Goal: Task Accomplishment & Management: Use online tool/utility

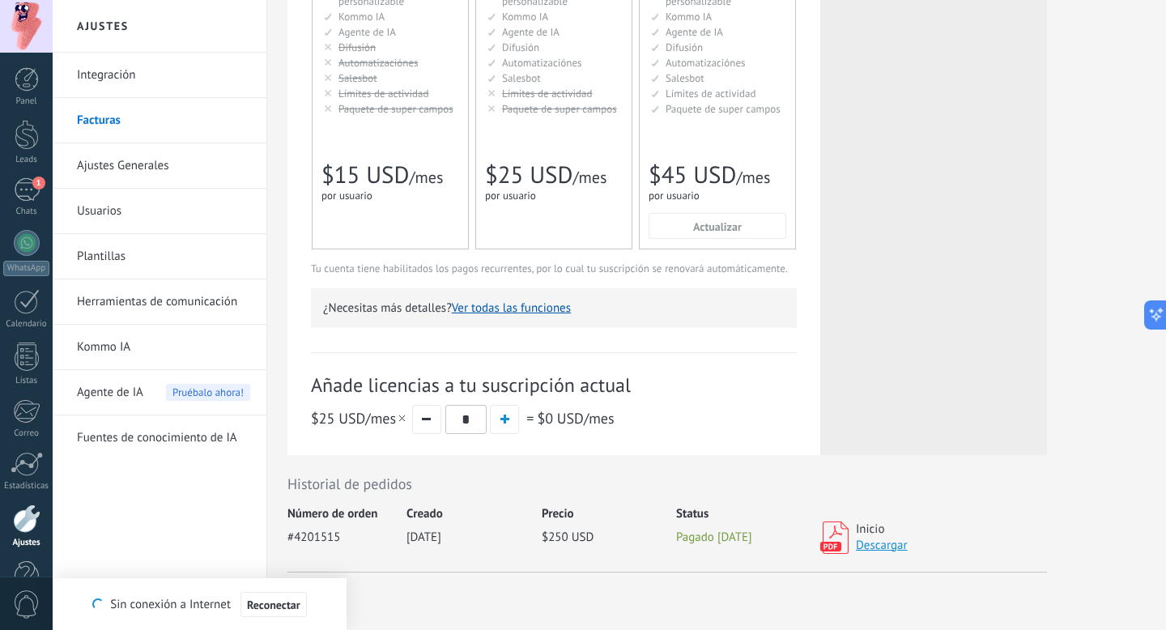
scroll to position [339, 0]
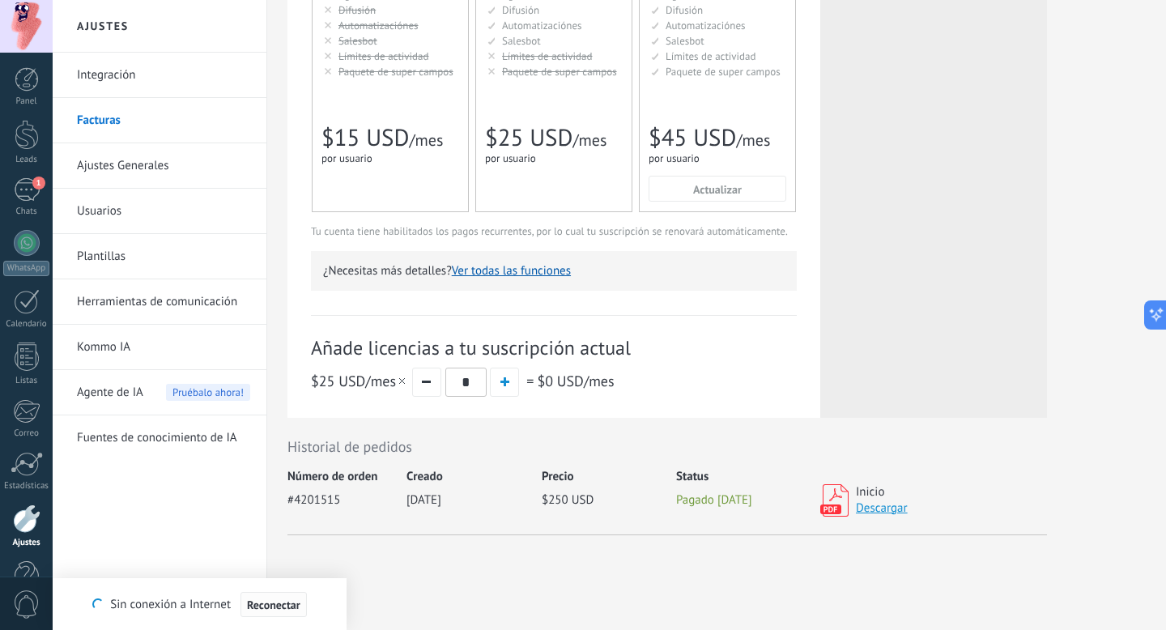
click at [296, 605] on span "Reconectar" at bounding box center [273, 604] width 53 height 11
click at [124, 338] on link "Kommo IA" at bounding box center [163, 347] width 173 height 45
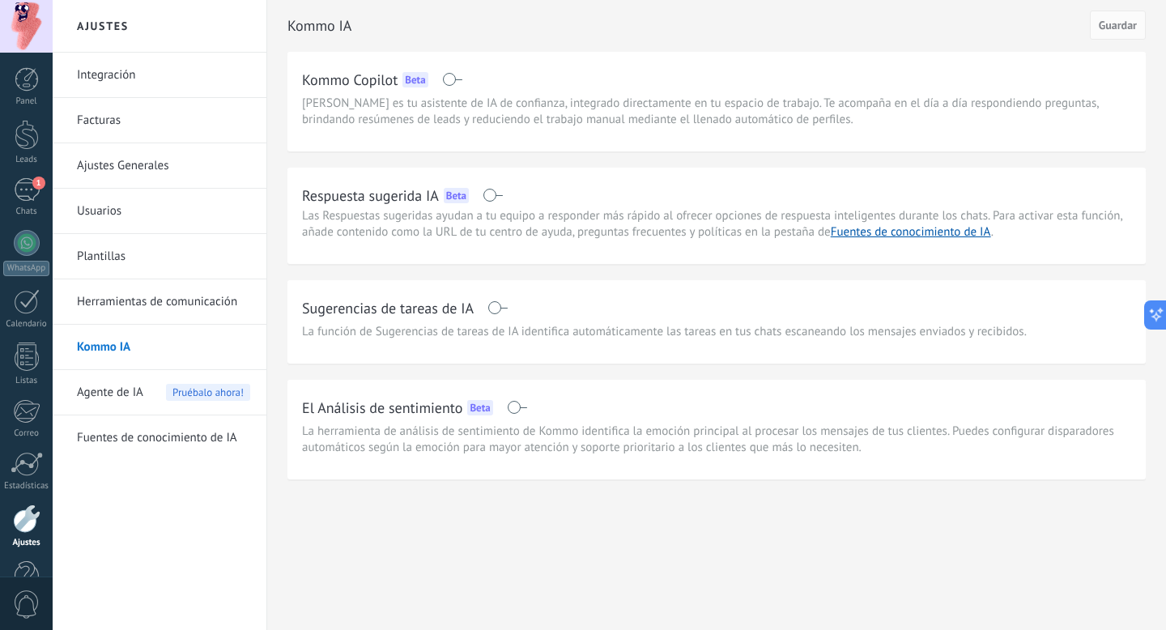
click at [140, 300] on link "Herramientas de comunicación" at bounding box center [163, 301] width 173 height 45
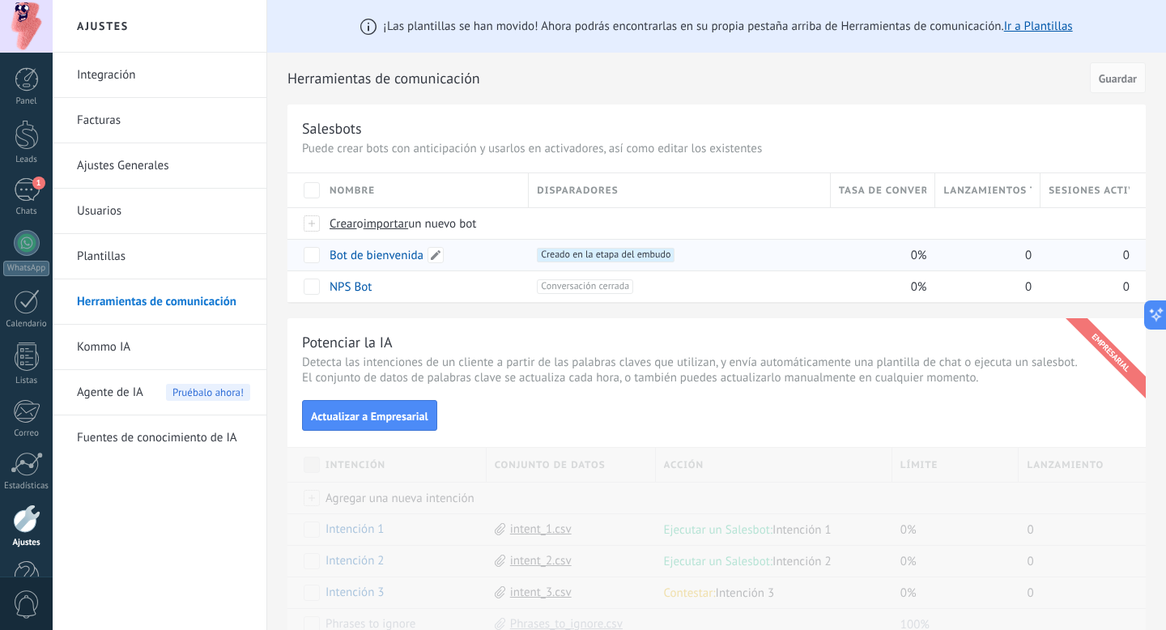
click at [391, 254] on link "Bot de bienvenida" at bounding box center [377, 255] width 94 height 15
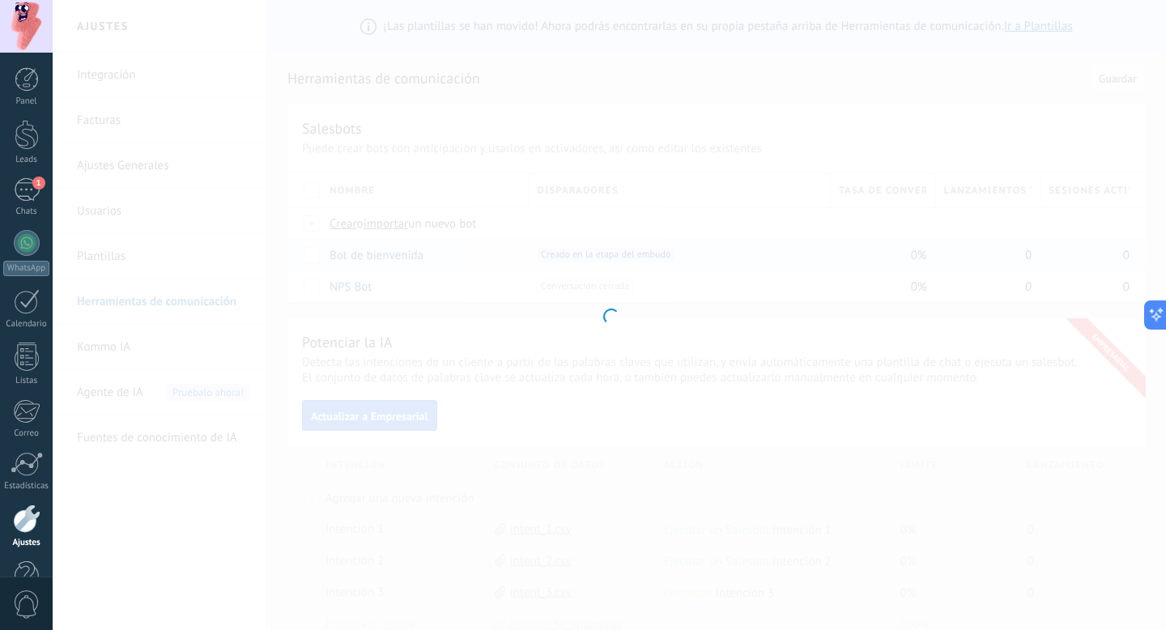
type input "**********"
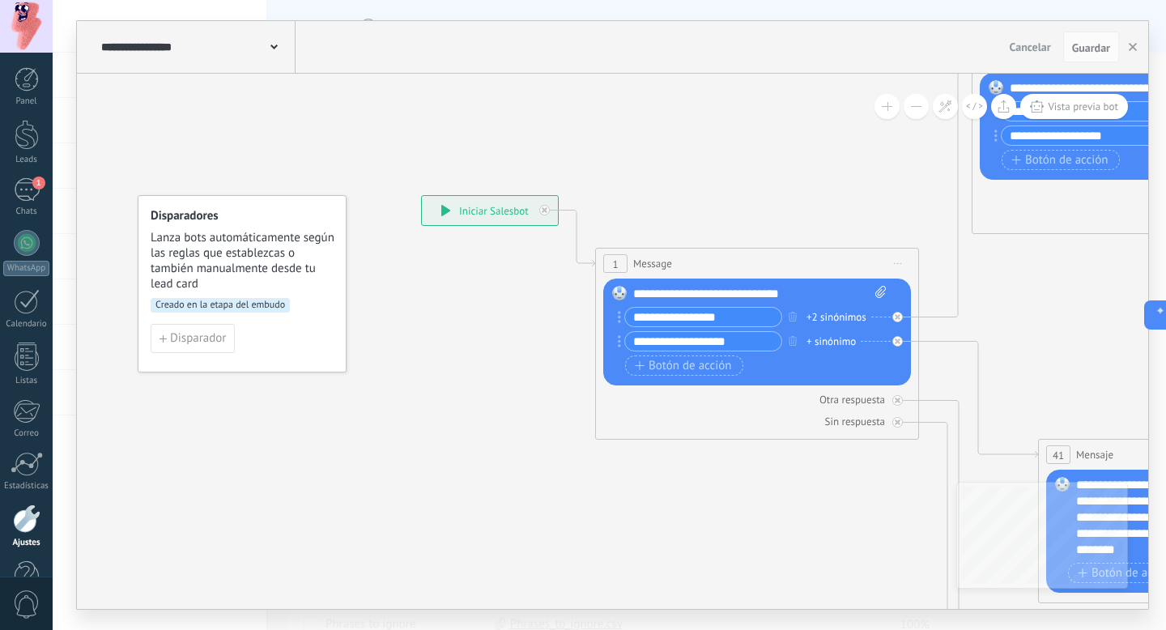
click at [917, 104] on button at bounding box center [916, 106] width 25 height 25
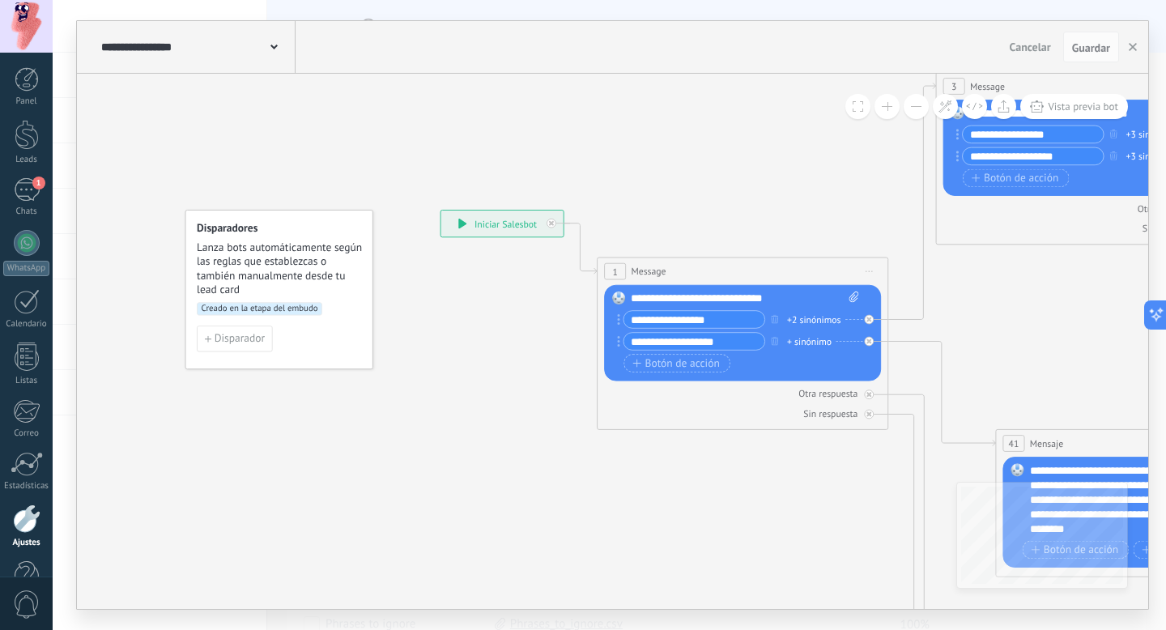
click at [917, 104] on button at bounding box center [916, 106] width 25 height 25
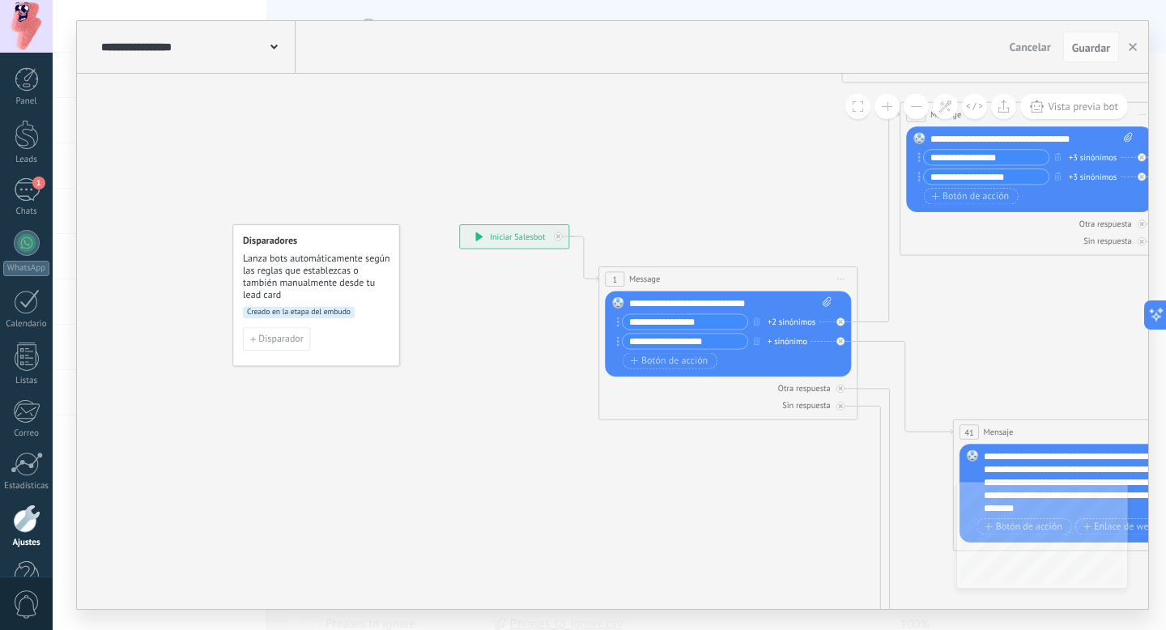
click at [917, 104] on button at bounding box center [916, 106] width 25 height 25
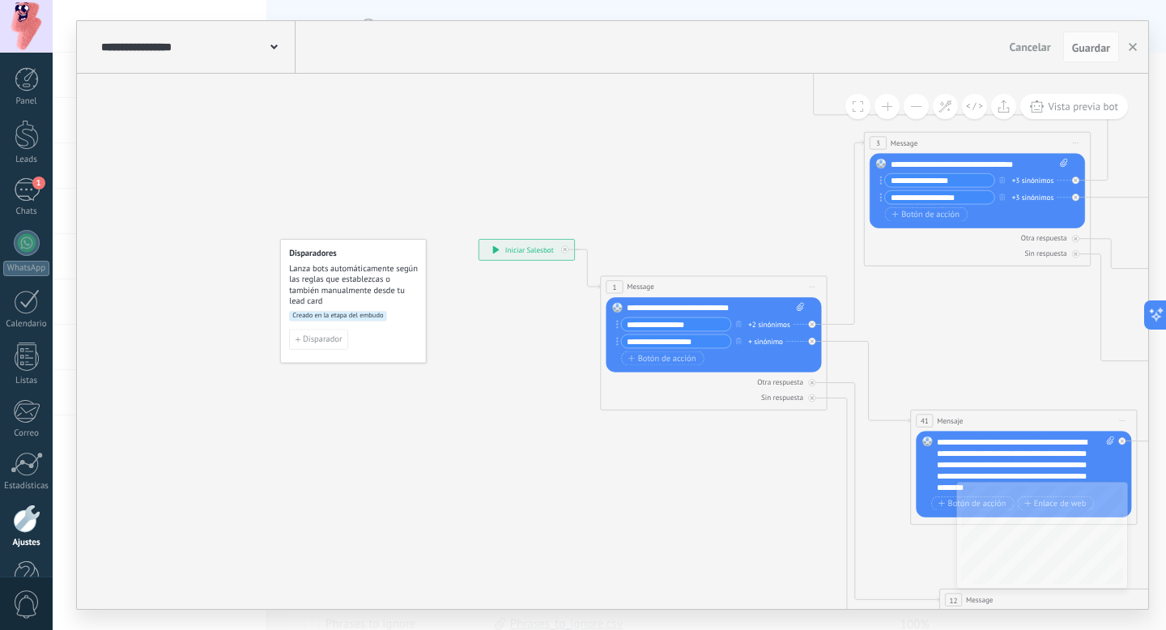
click at [917, 104] on button at bounding box center [916, 106] width 25 height 25
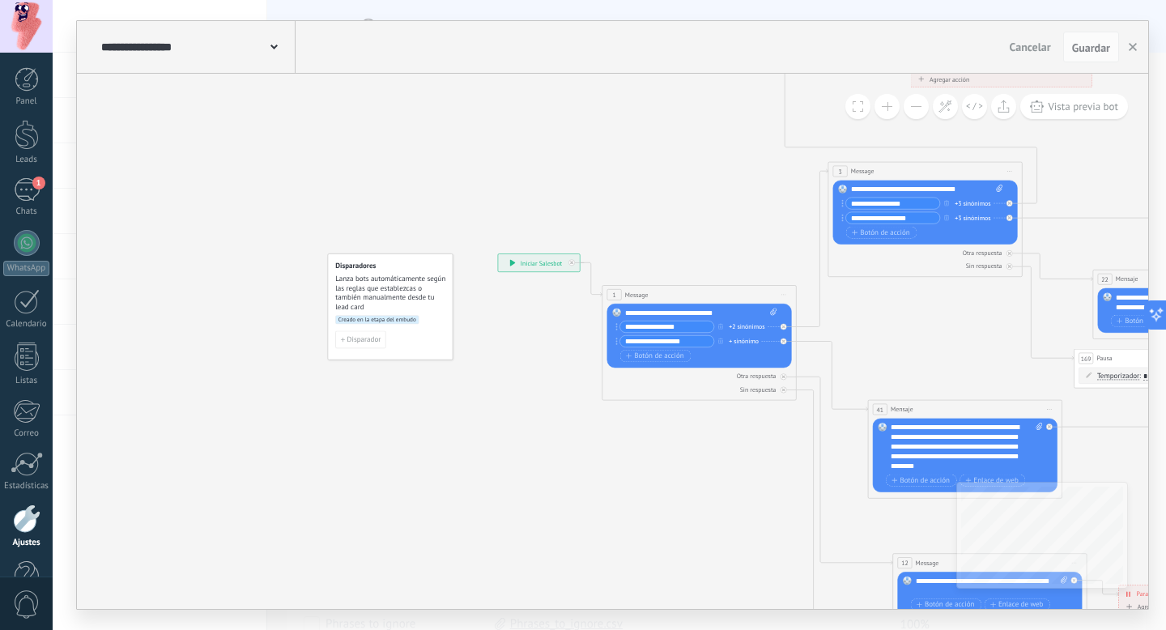
click at [917, 104] on button at bounding box center [916, 106] width 25 height 25
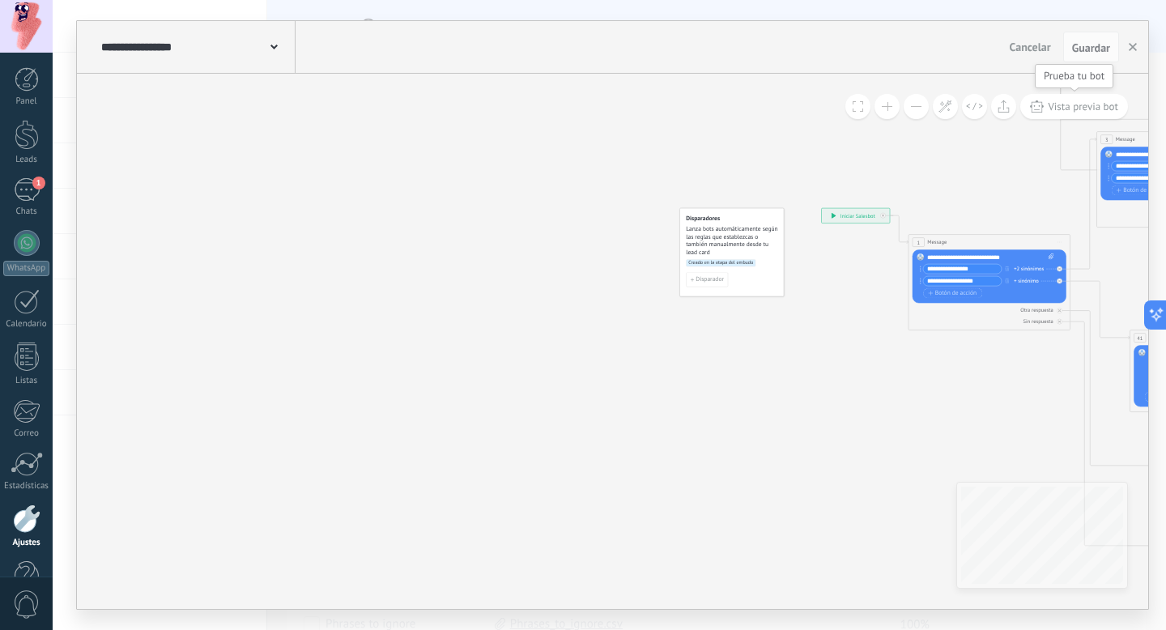
click at [1065, 105] on span "Vista previa bot" at bounding box center [1083, 107] width 70 height 14
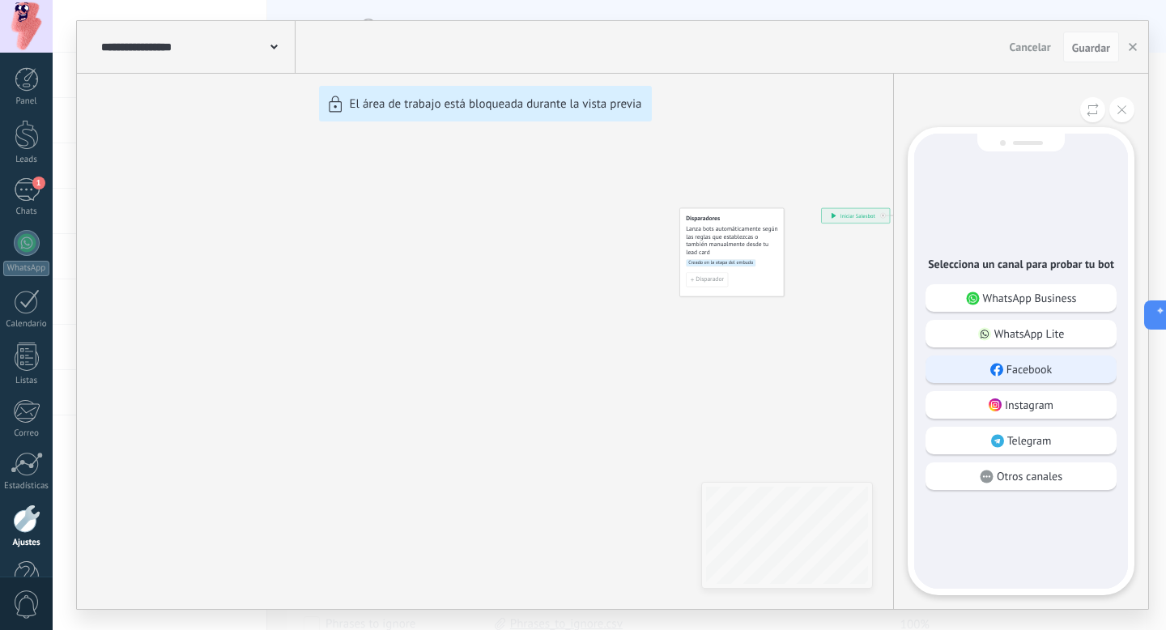
click at [1010, 379] on div "Facebook" at bounding box center [1020, 369] width 191 height 28
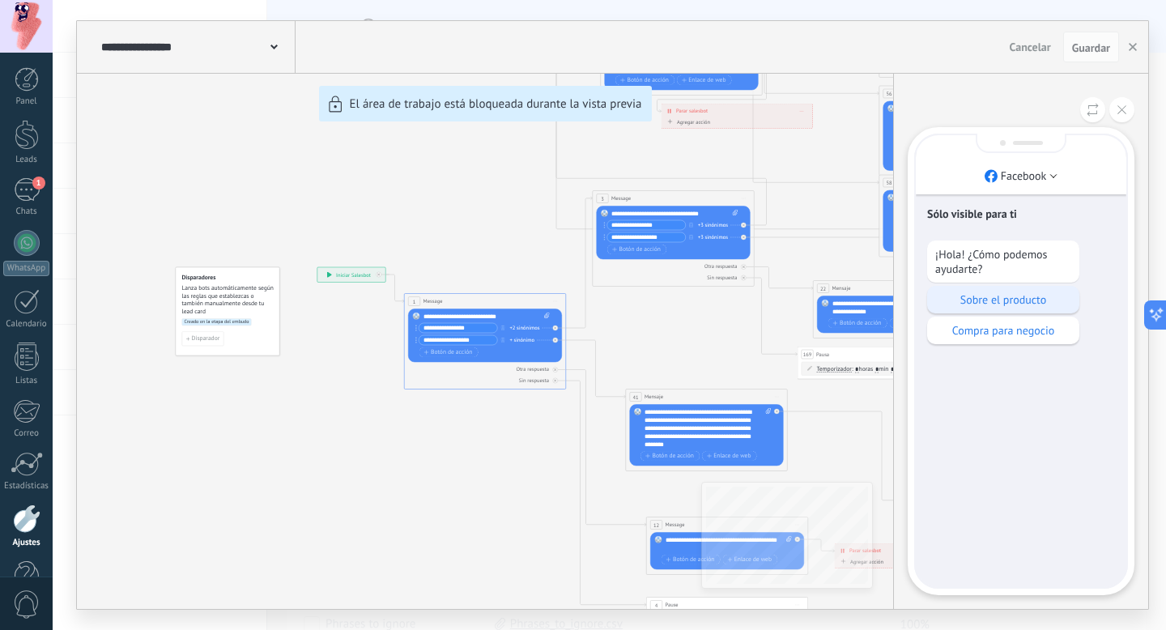
click at [1014, 298] on p "Sobre el producto" at bounding box center [1003, 299] width 136 height 15
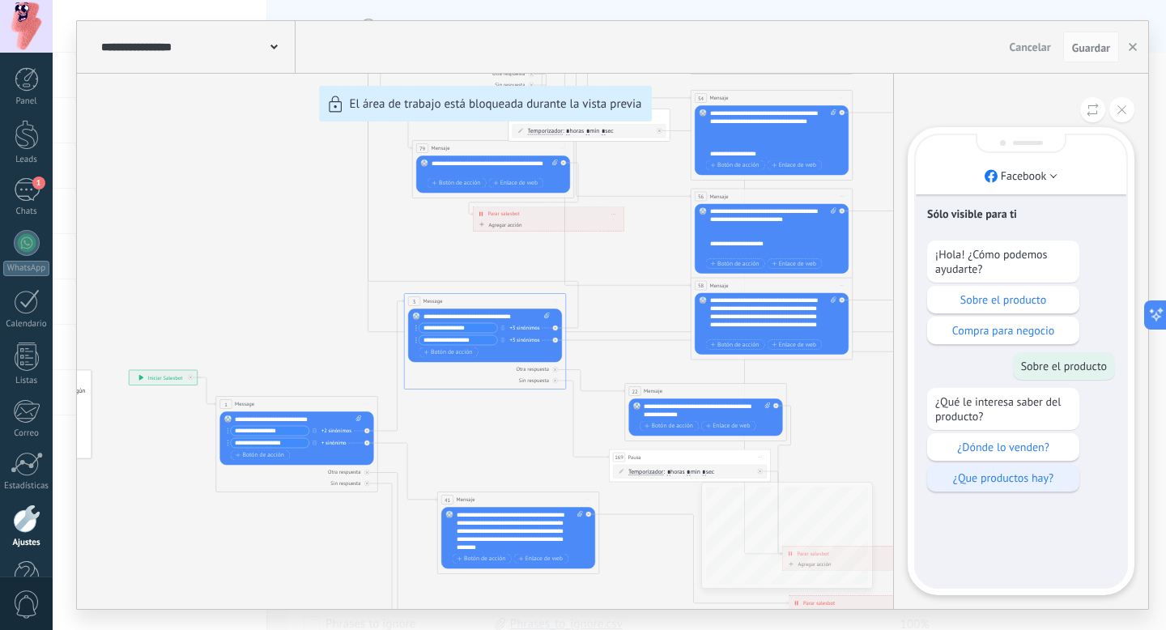
click at [1016, 474] on p "¿Que productos hay?" at bounding box center [1003, 477] width 136 height 15
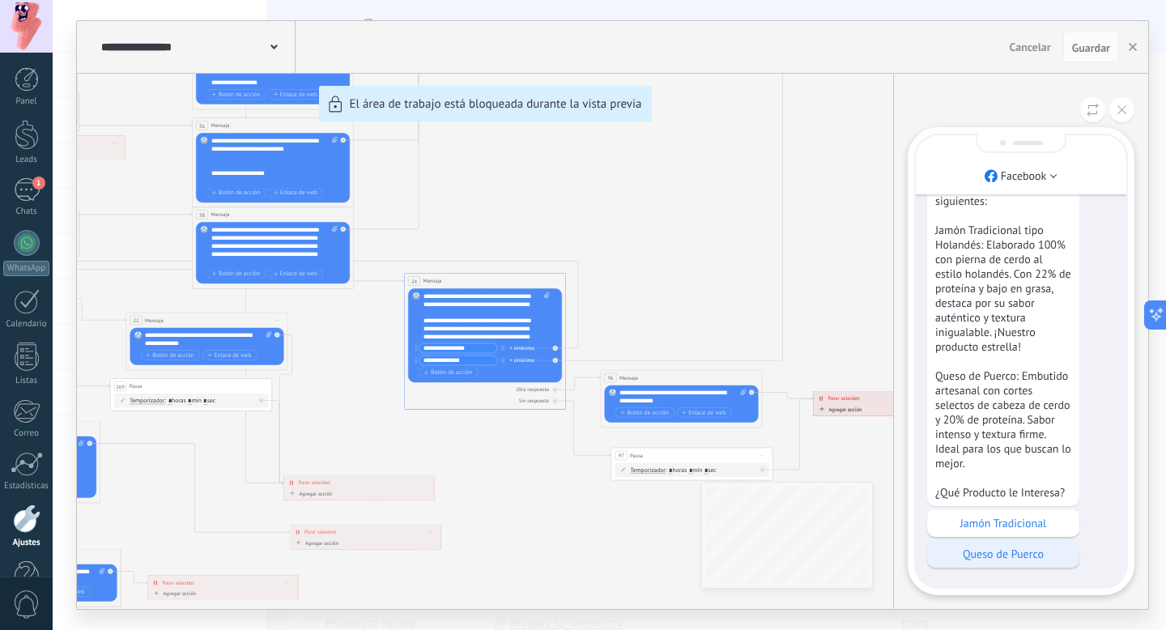
click at [1021, 547] on p "Queso de Puerco" at bounding box center [1003, 554] width 136 height 15
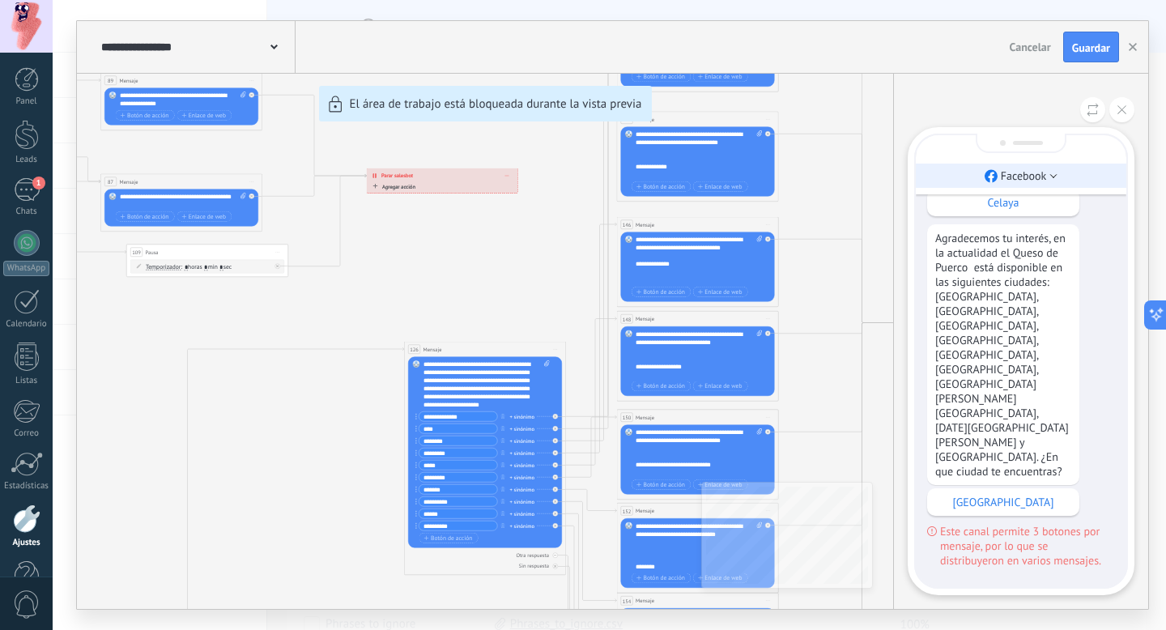
click at [1036, 174] on p "Facebook" at bounding box center [1024, 175] width 46 height 15
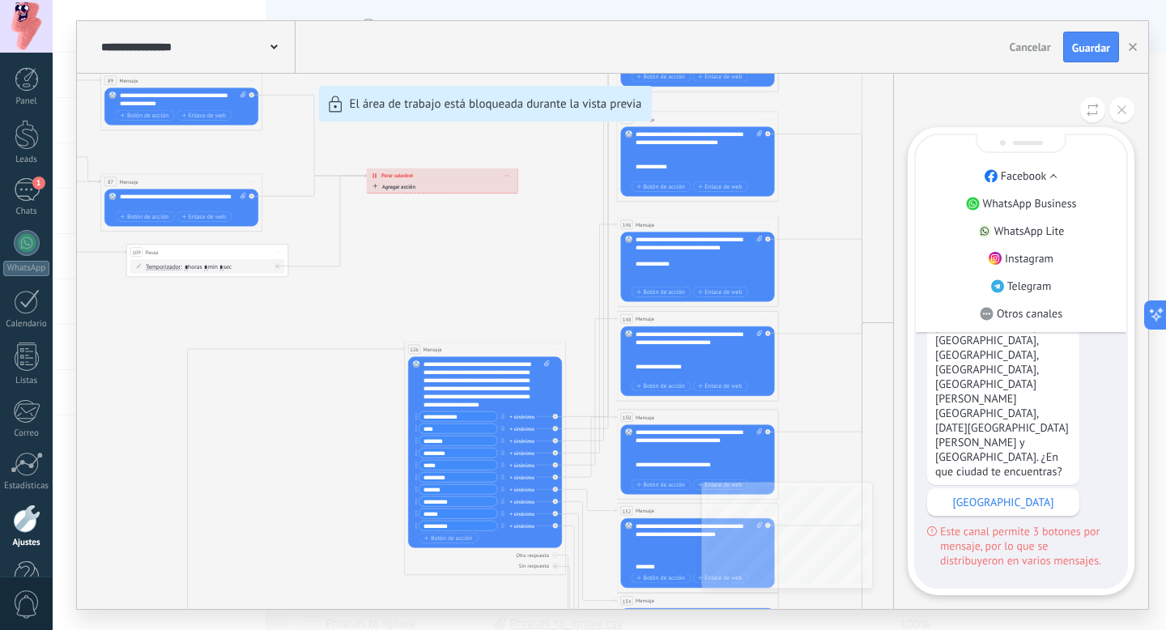
click at [1036, 174] on p "Facebook" at bounding box center [1024, 175] width 46 height 15
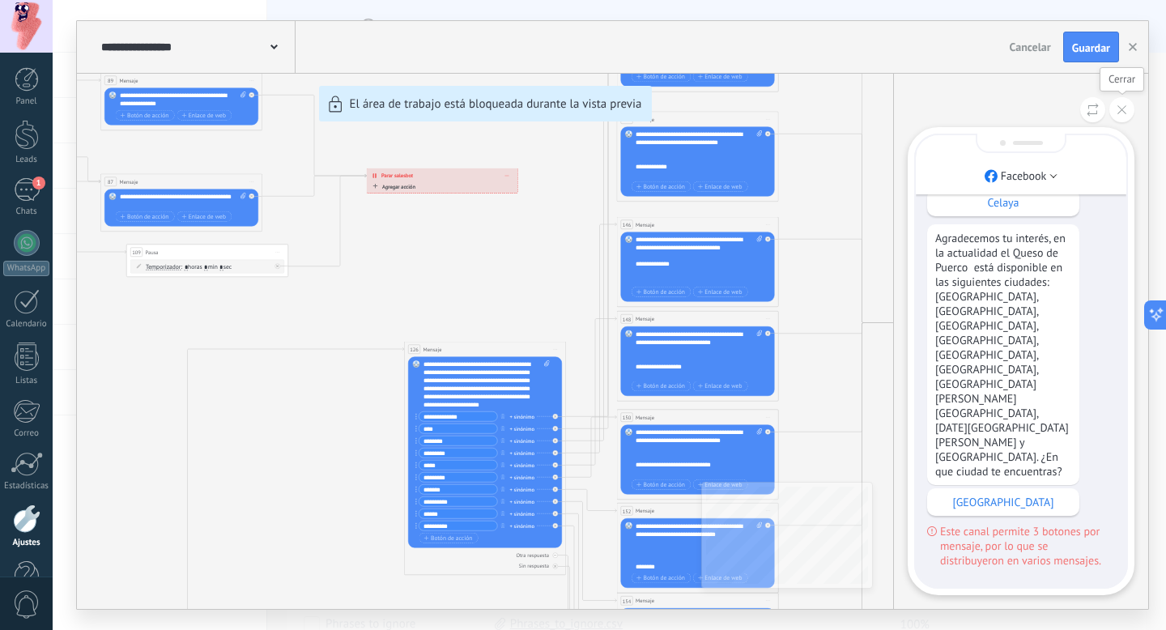
click at [1125, 110] on icon at bounding box center [1121, 109] width 9 height 9
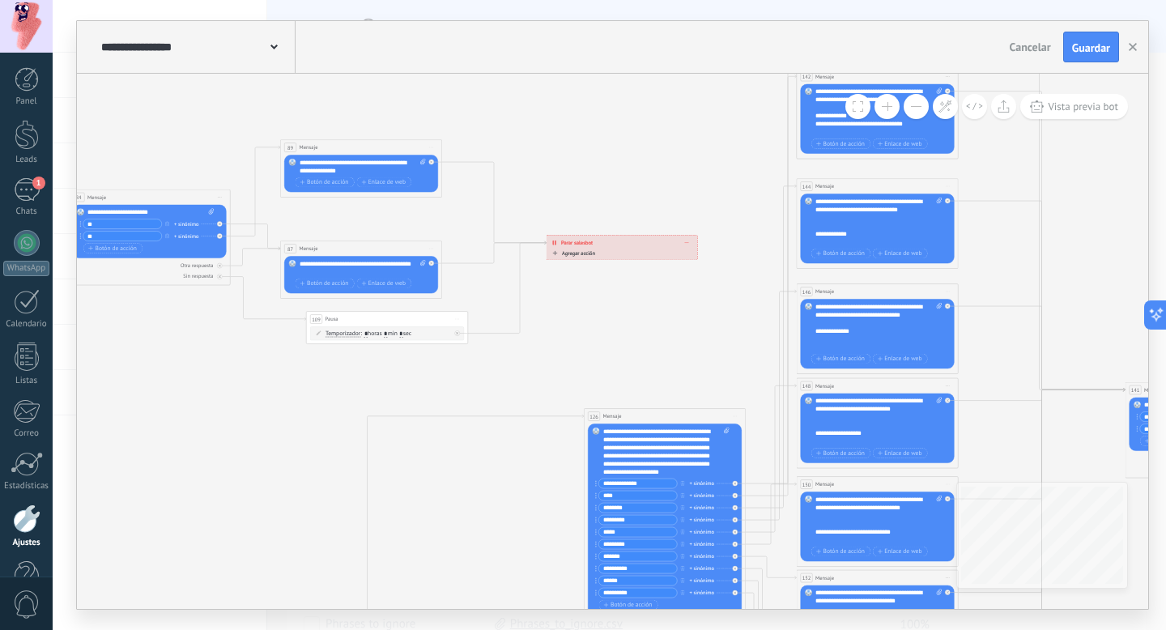
click at [874, 115] on div "Vista previa bot" at bounding box center [986, 106] width 283 height 25
click at [887, 113] on button at bounding box center [886, 106] width 25 height 25
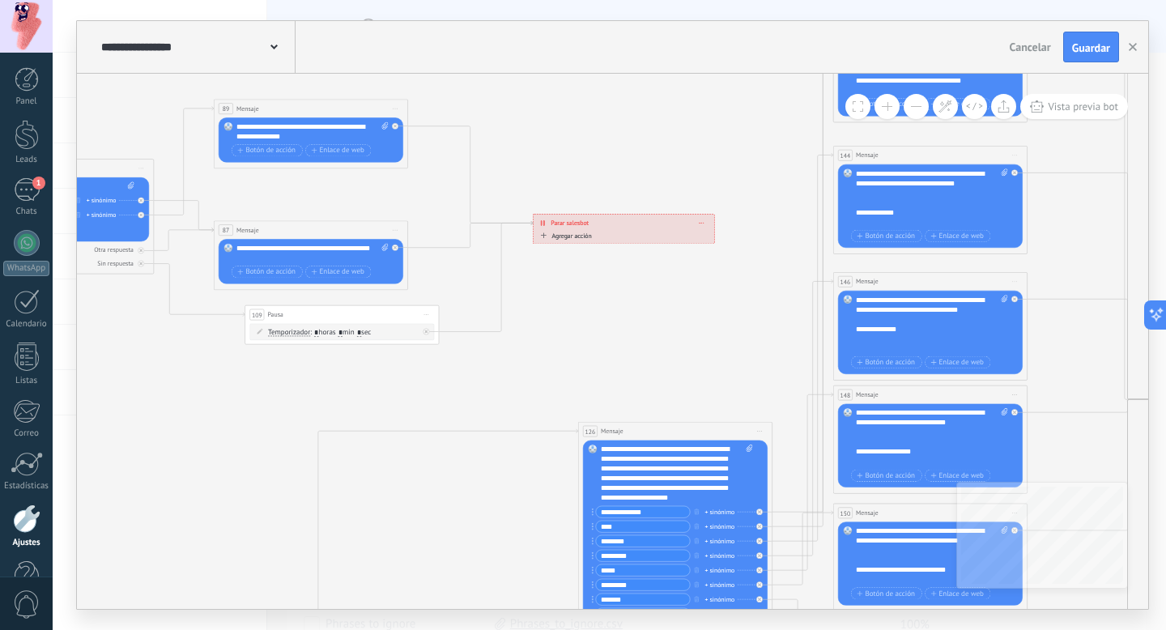
click at [887, 113] on button at bounding box center [886, 106] width 25 height 25
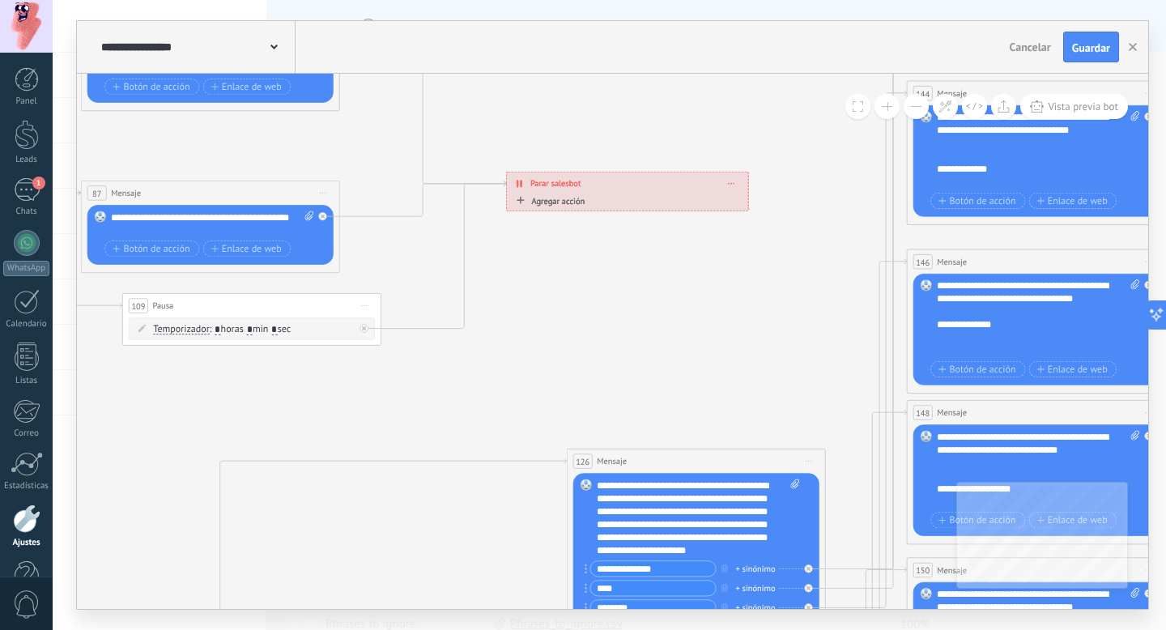
click at [887, 113] on button at bounding box center [886, 106] width 25 height 25
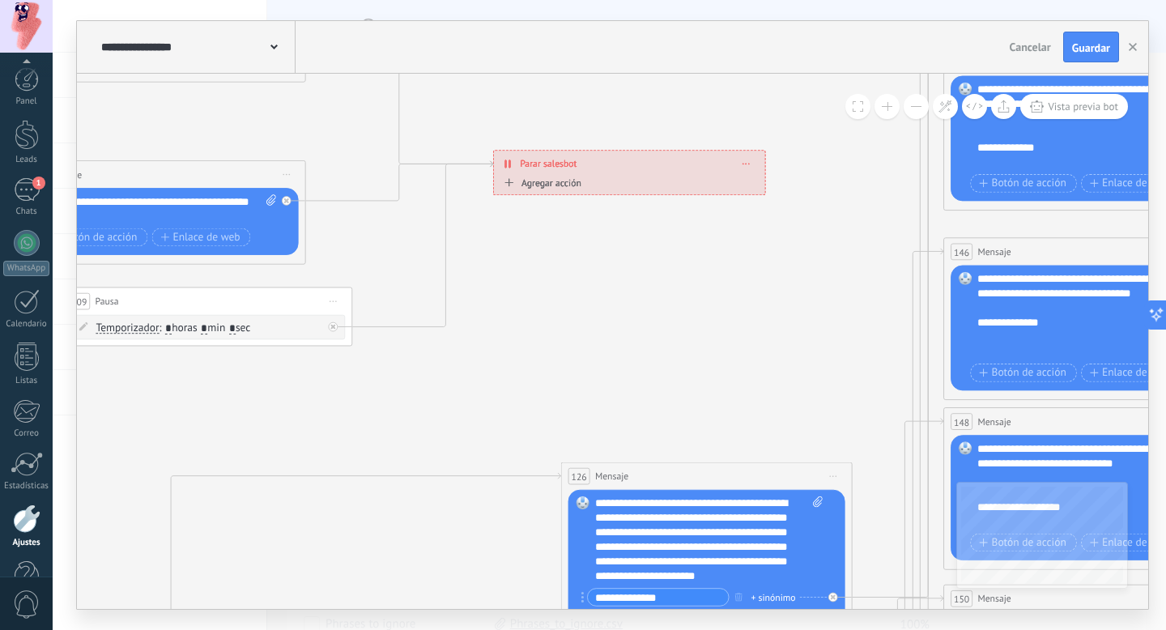
scroll to position [44, 0]
click at [30, 487] on div at bounding box center [27, 475] width 28 height 28
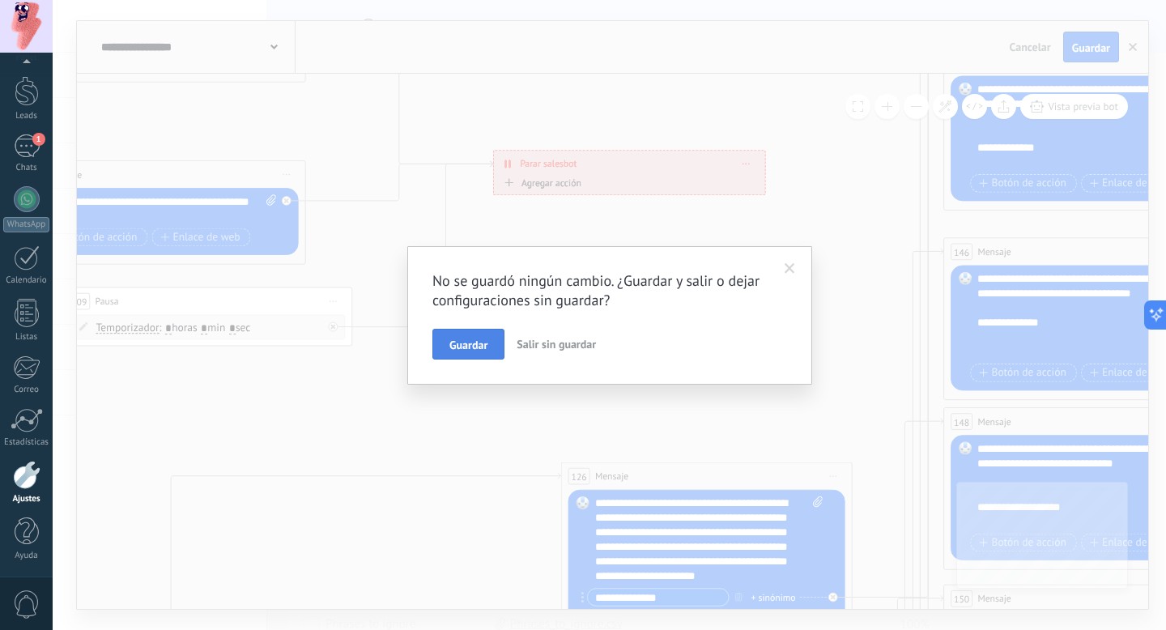
click at [474, 351] on button "Guardar" at bounding box center [468, 344] width 72 height 31
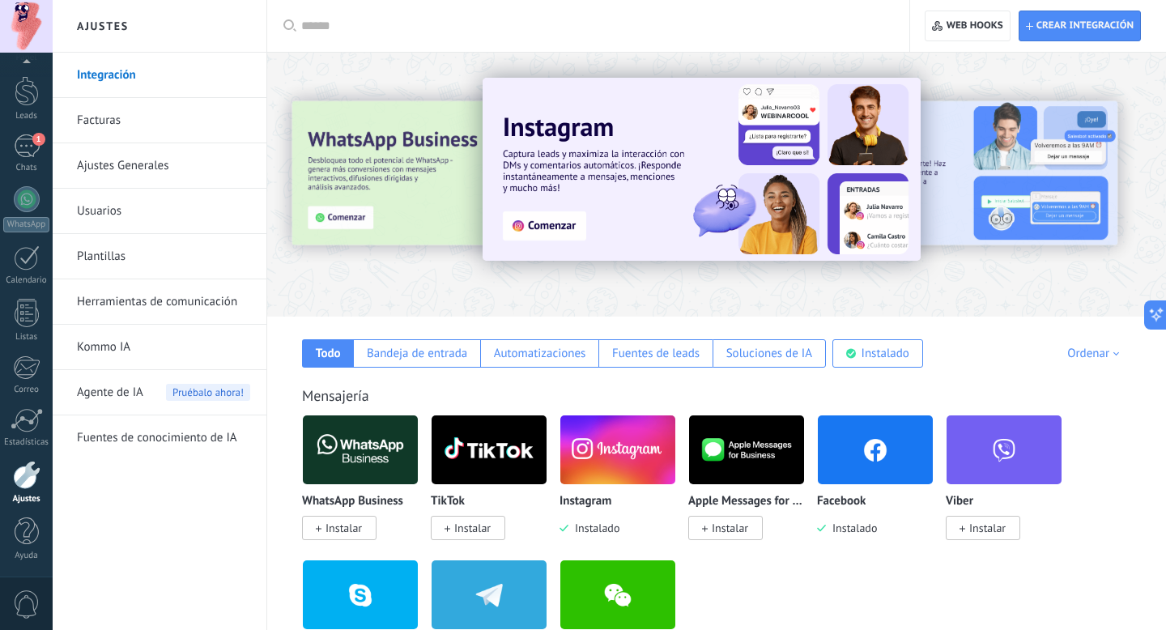
click at [124, 397] on span "Agente de IA" at bounding box center [110, 392] width 66 height 45
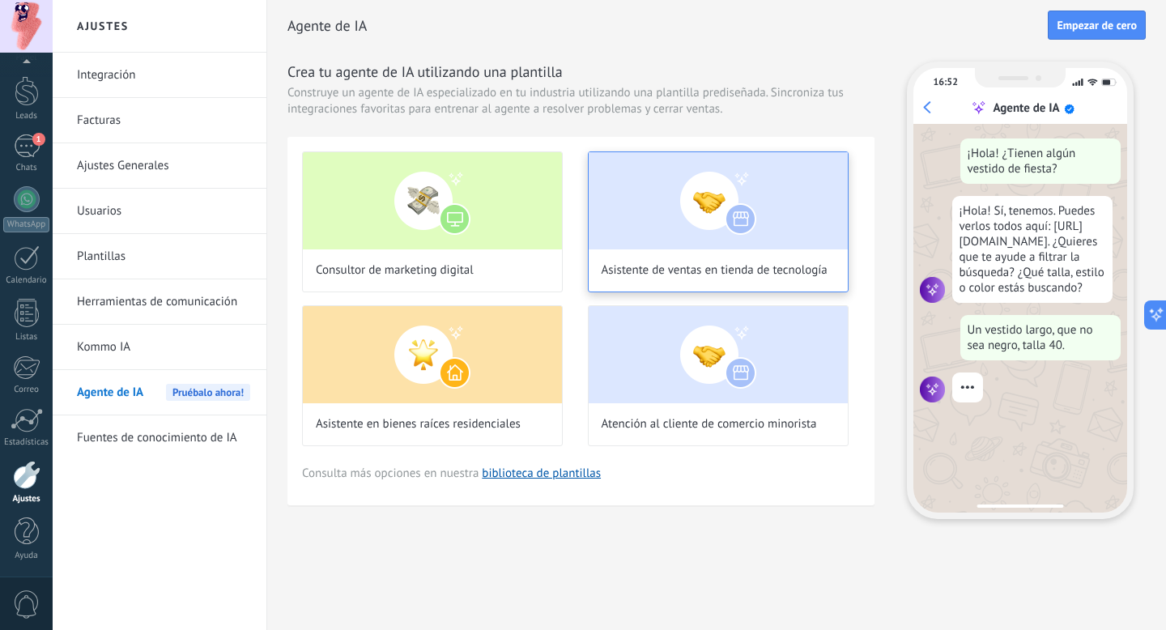
click at [703, 227] on img at bounding box center [718, 200] width 259 height 97
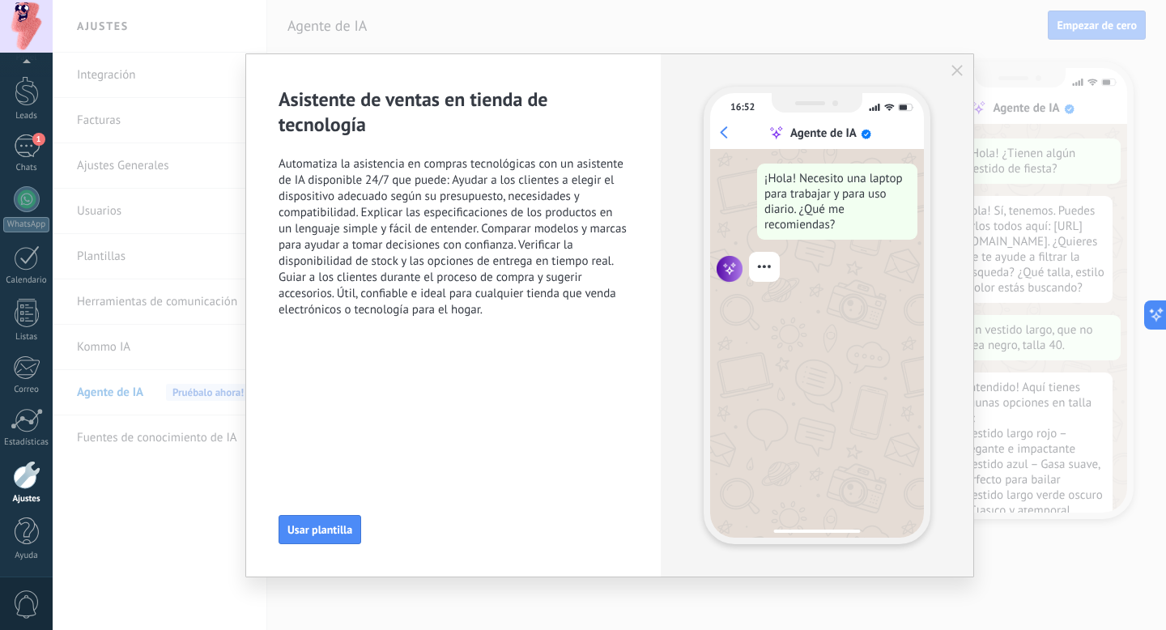
scroll to position [57, 0]
click at [958, 70] on icon "button" at bounding box center [956, 70] width 11 height 11
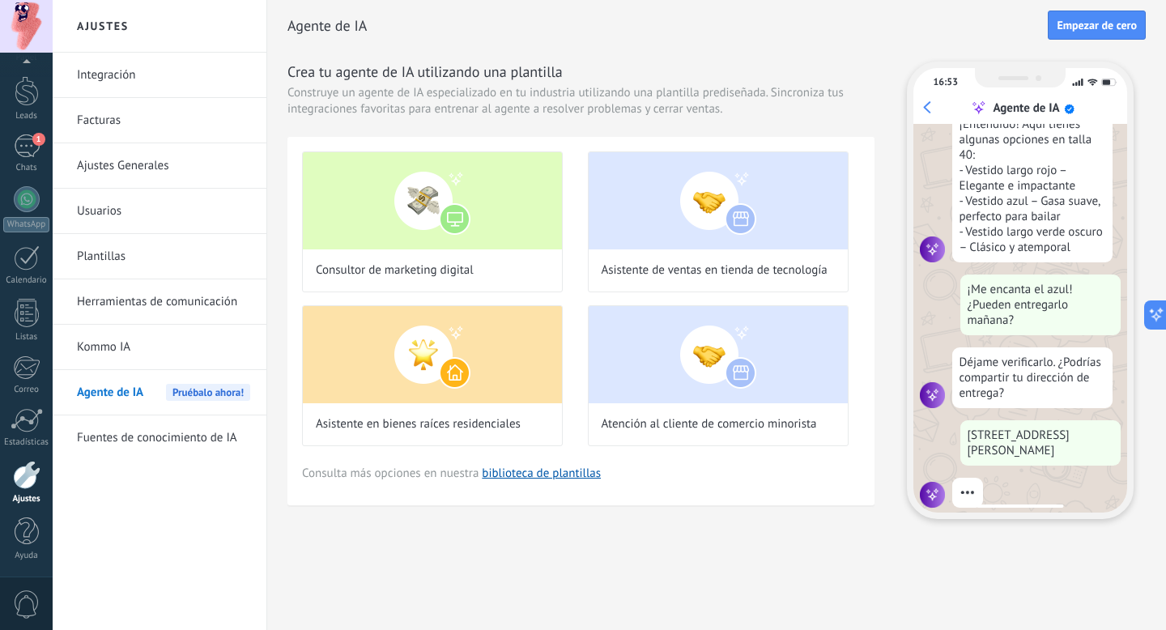
scroll to position [306, 0]
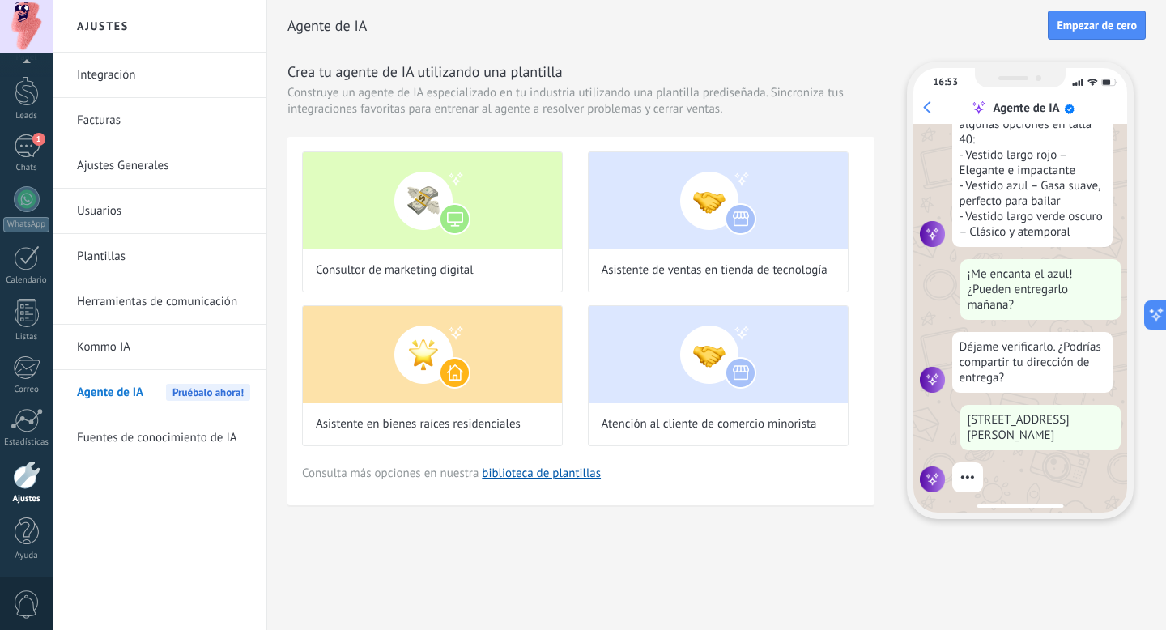
click at [151, 303] on link "Herramientas de comunicación" at bounding box center [163, 301] width 173 height 45
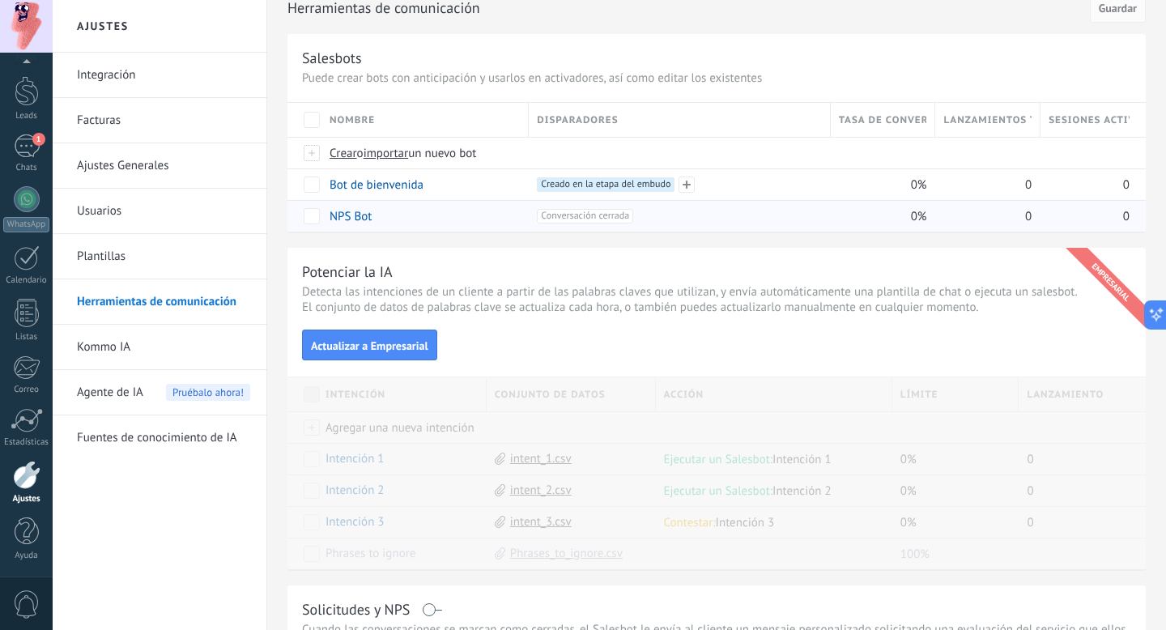
scroll to position [69, 0]
click at [360, 223] on link "NPS Bot" at bounding box center [351, 218] width 42 height 15
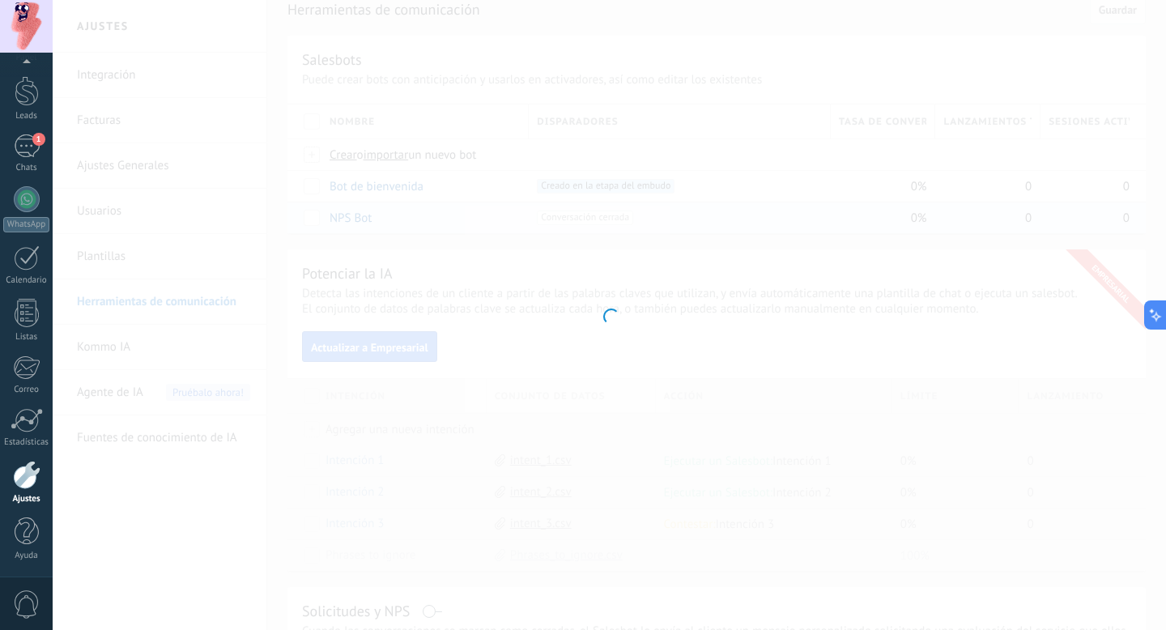
type input "*******"
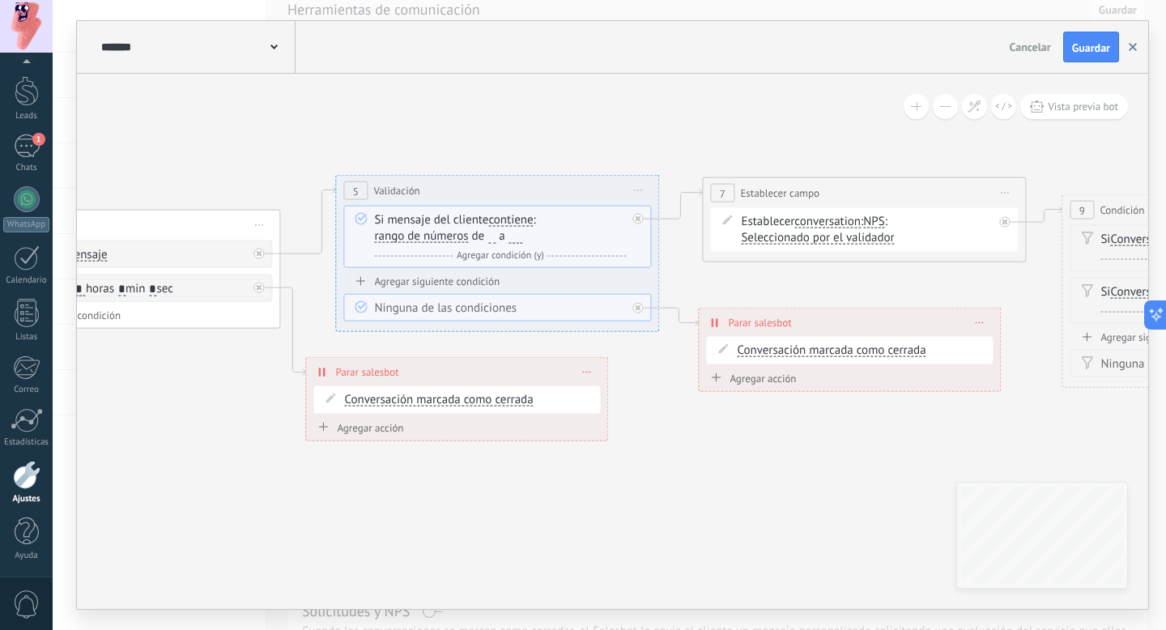
click at [1135, 52] on button "button" at bounding box center [1133, 47] width 24 height 31
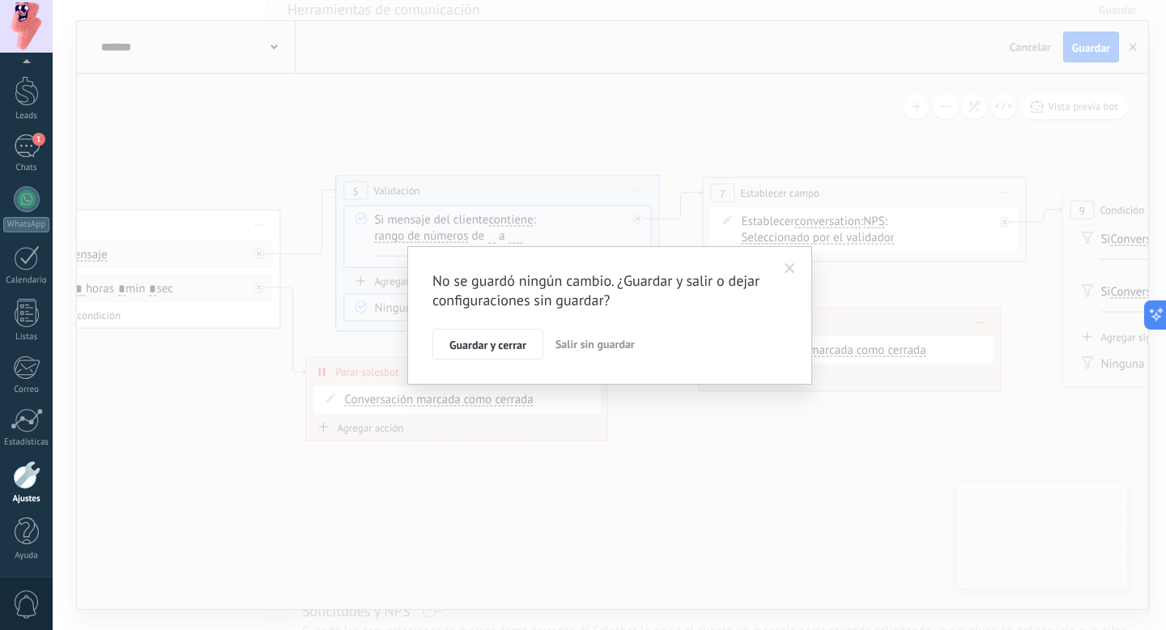
click at [597, 347] on span "Salir sin guardar" at bounding box center [594, 344] width 79 height 15
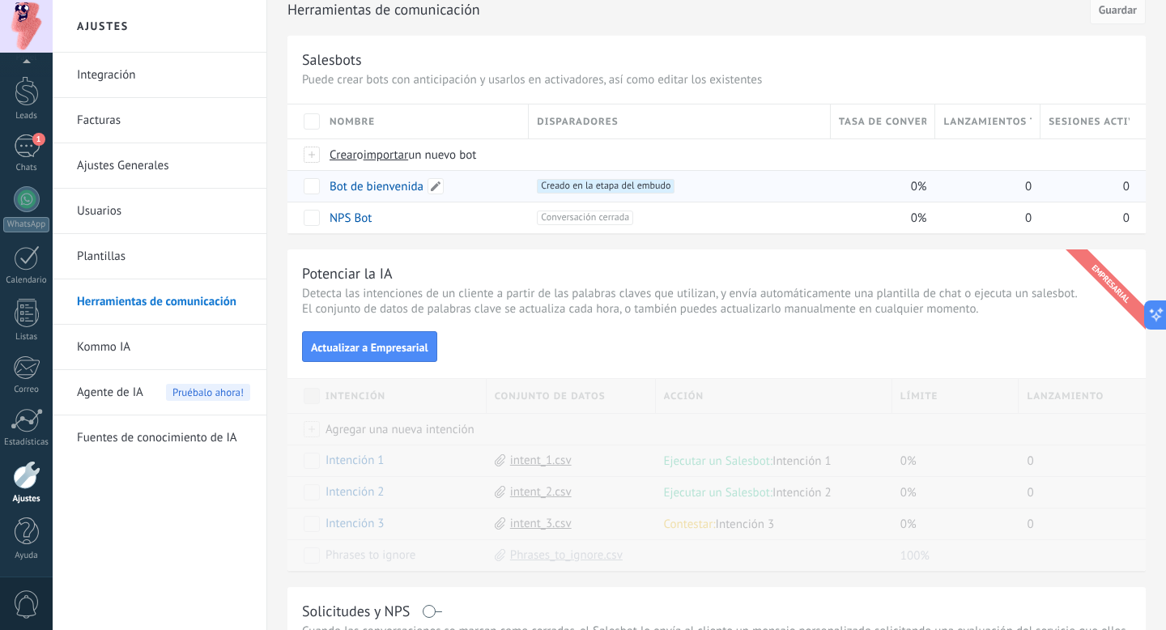
click at [400, 189] on link "Bot de bienvenida" at bounding box center [377, 186] width 94 height 15
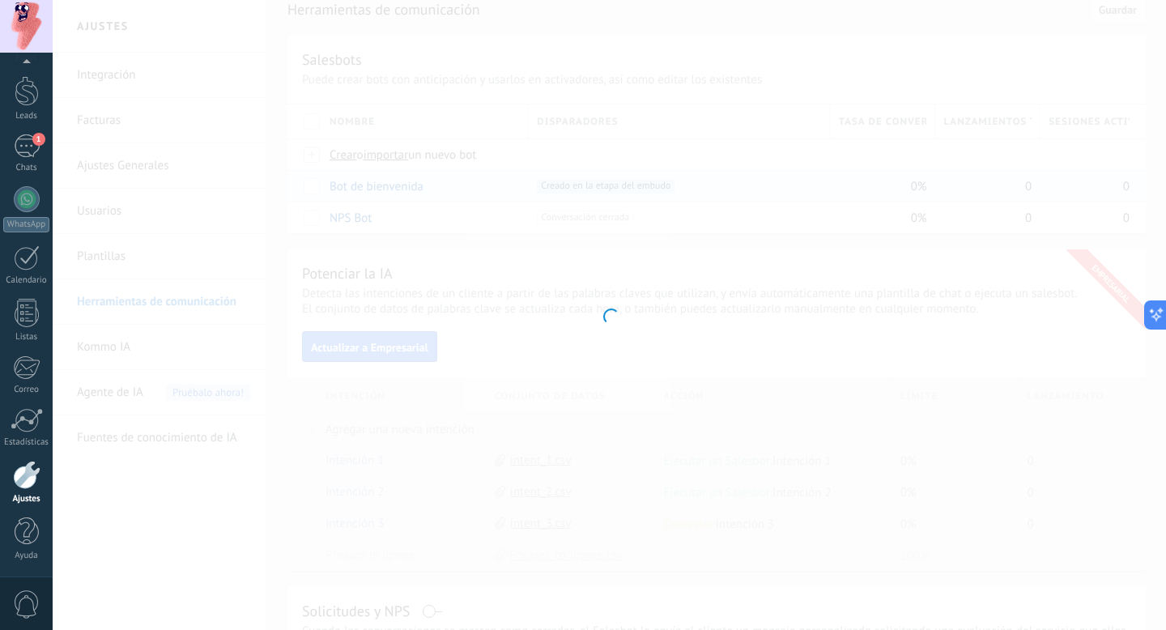
type input "**********"
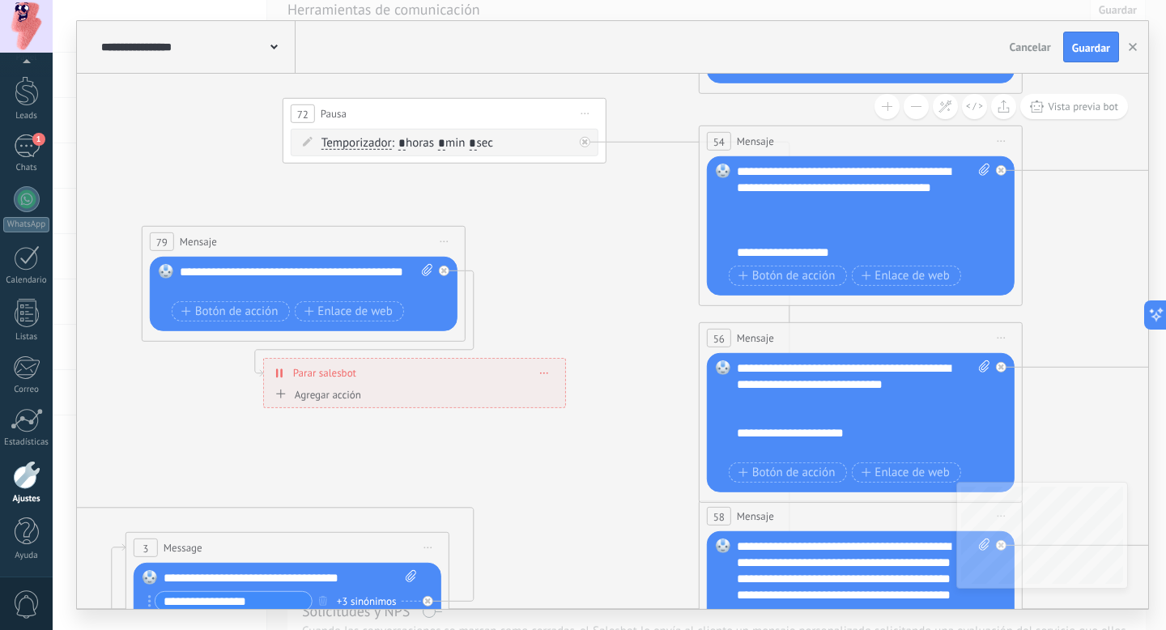
drag, startPoint x: 561, startPoint y: 177, endPoint x: 508, endPoint y: 120, distance: 77.3
click at [510, 113] on div "72 Pausa ***** Iniciar vista previa aquí Cambiar nombre Duplicar [GEOGRAPHIC_DA…" at bounding box center [444, 114] width 322 height 30
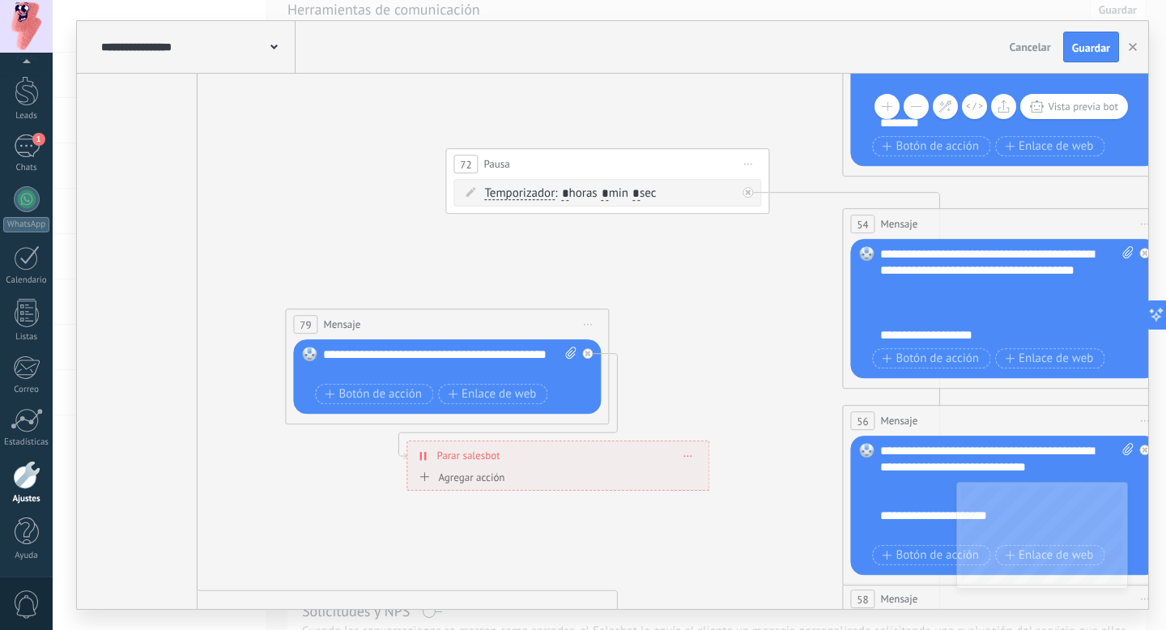
drag, startPoint x: 548, startPoint y: 195, endPoint x: 568, endPoint y: 162, distance: 38.5
click at [568, 162] on div "72 Pausa ***** Iniciar vista previa aquí Cambiar nombre Duplicar [GEOGRAPHIC_DA…" at bounding box center [607, 164] width 322 height 30
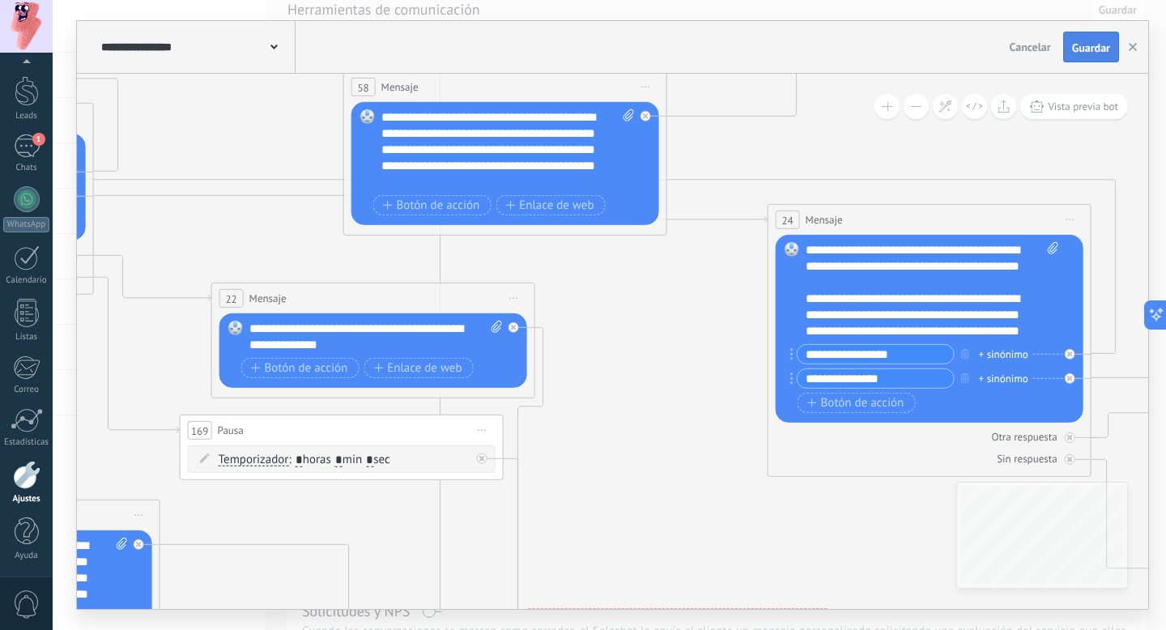
click at [1089, 49] on span "Guardar" at bounding box center [1091, 47] width 38 height 11
click at [1134, 53] on button "button" at bounding box center [1133, 46] width 24 height 29
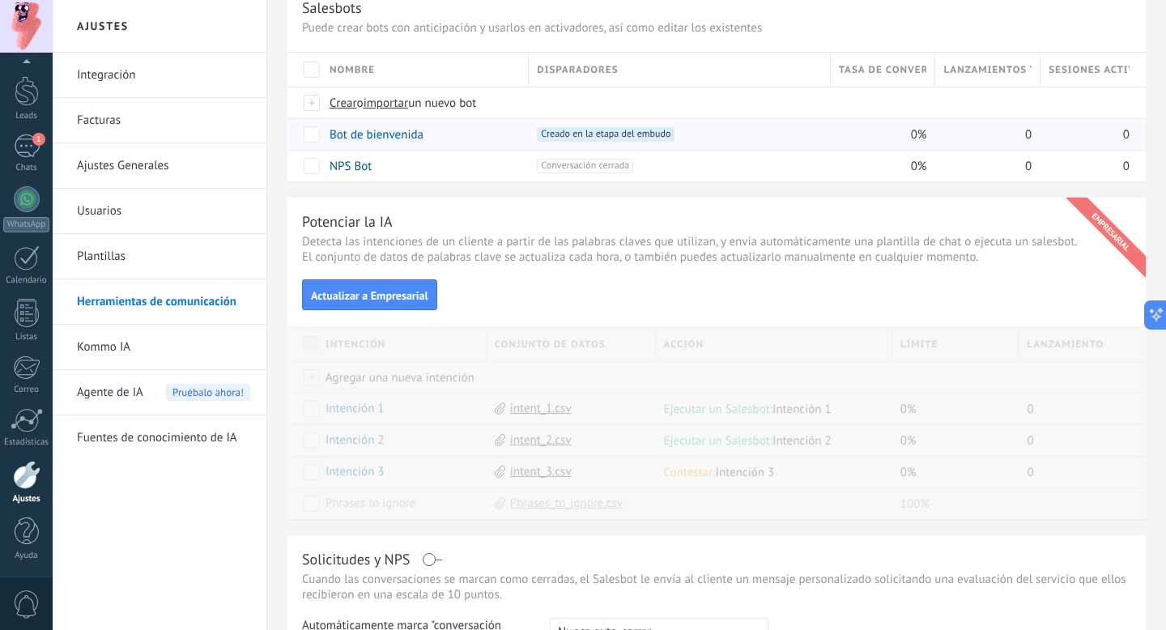
scroll to position [121, 0]
click at [393, 137] on link "Bot de bienvenida" at bounding box center [377, 133] width 94 height 15
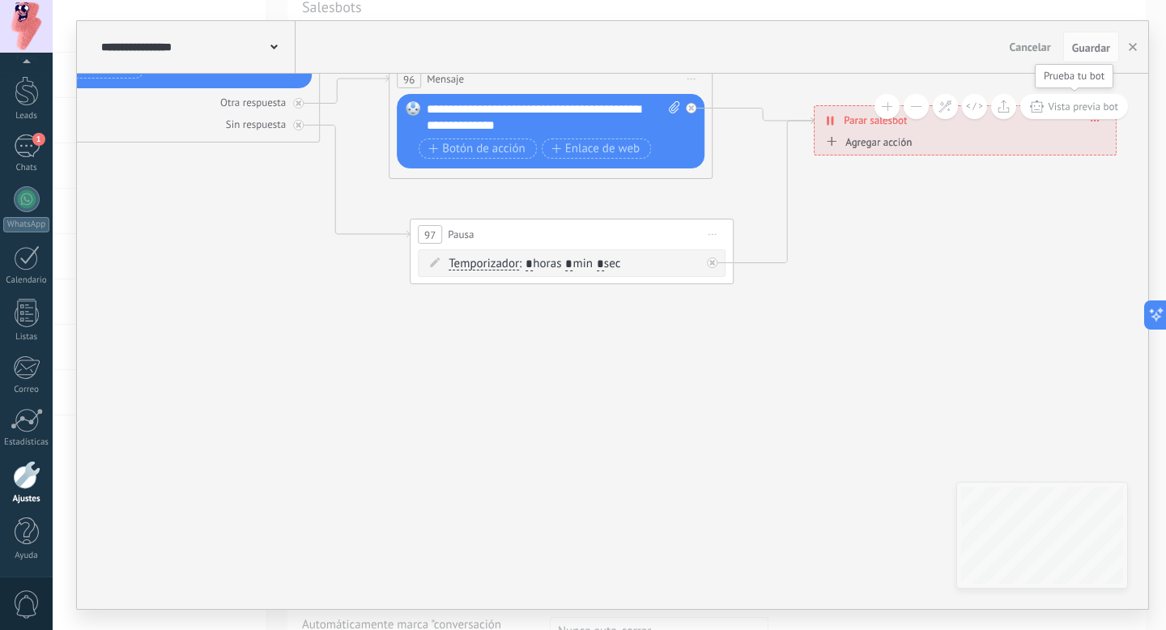
click at [1065, 104] on span "Vista previa bot" at bounding box center [1083, 107] width 70 height 14
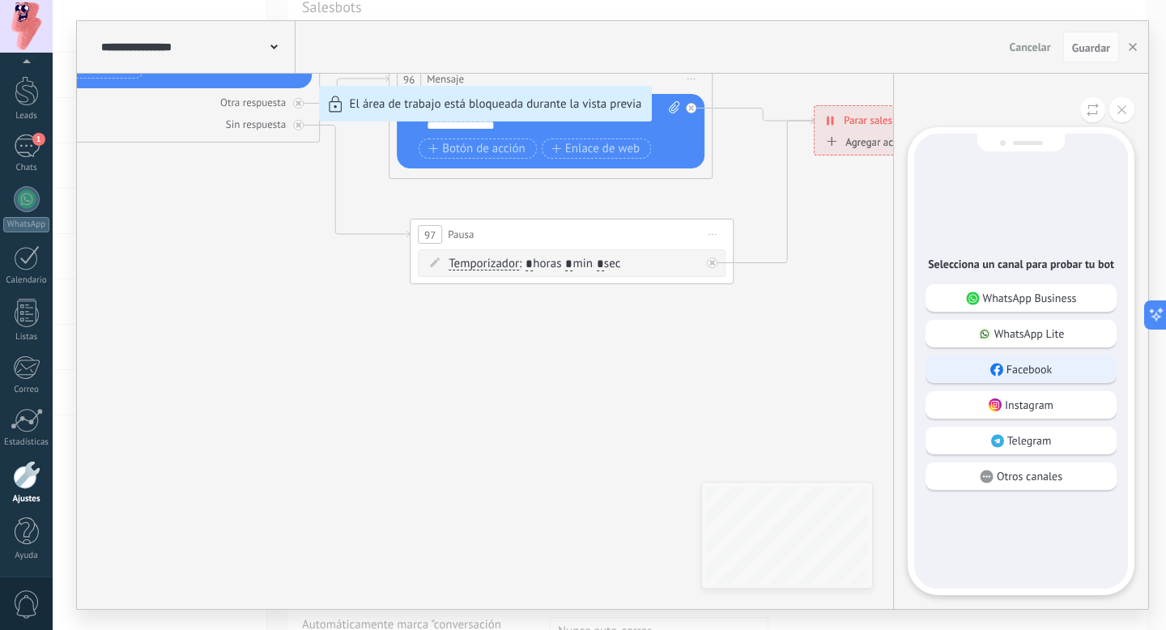
click at [1031, 366] on p "Facebook" at bounding box center [1029, 369] width 46 height 15
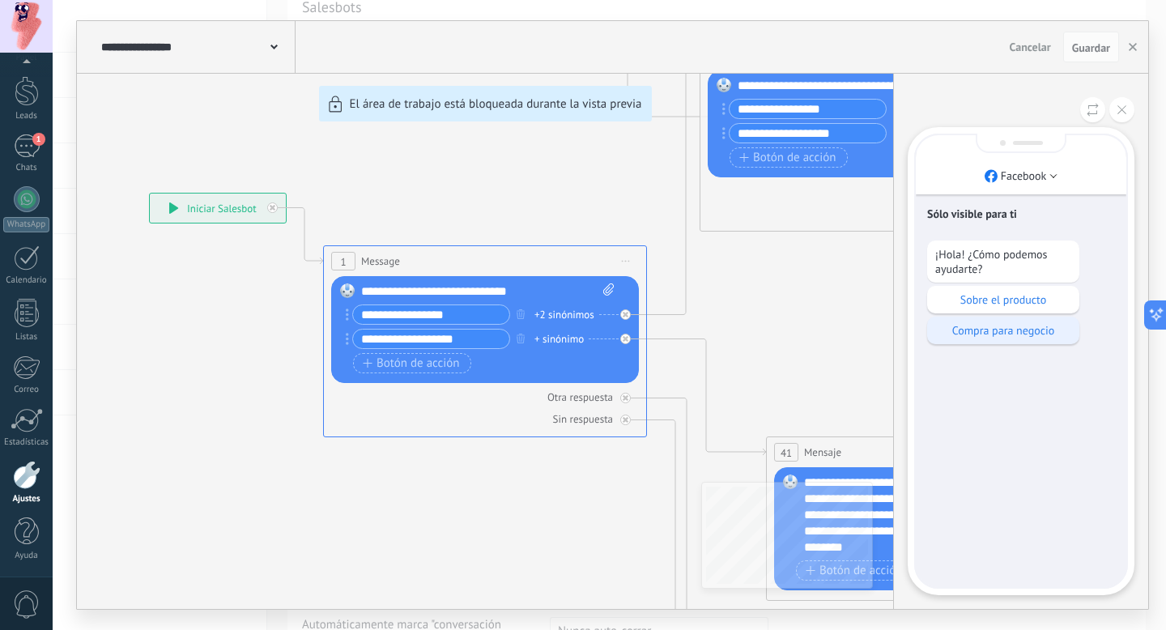
click at [1016, 334] on p "Compra para negocio" at bounding box center [1003, 330] width 136 height 15
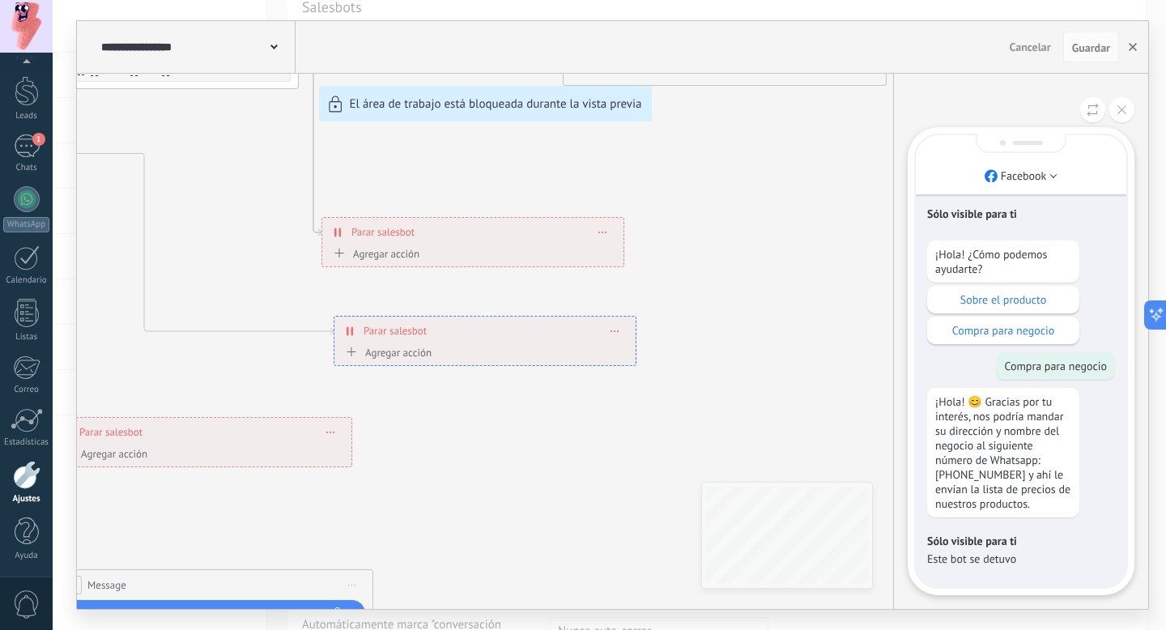
click at [1132, 40] on button "button" at bounding box center [1133, 47] width 24 height 31
